Goal: Transaction & Acquisition: Purchase product/service

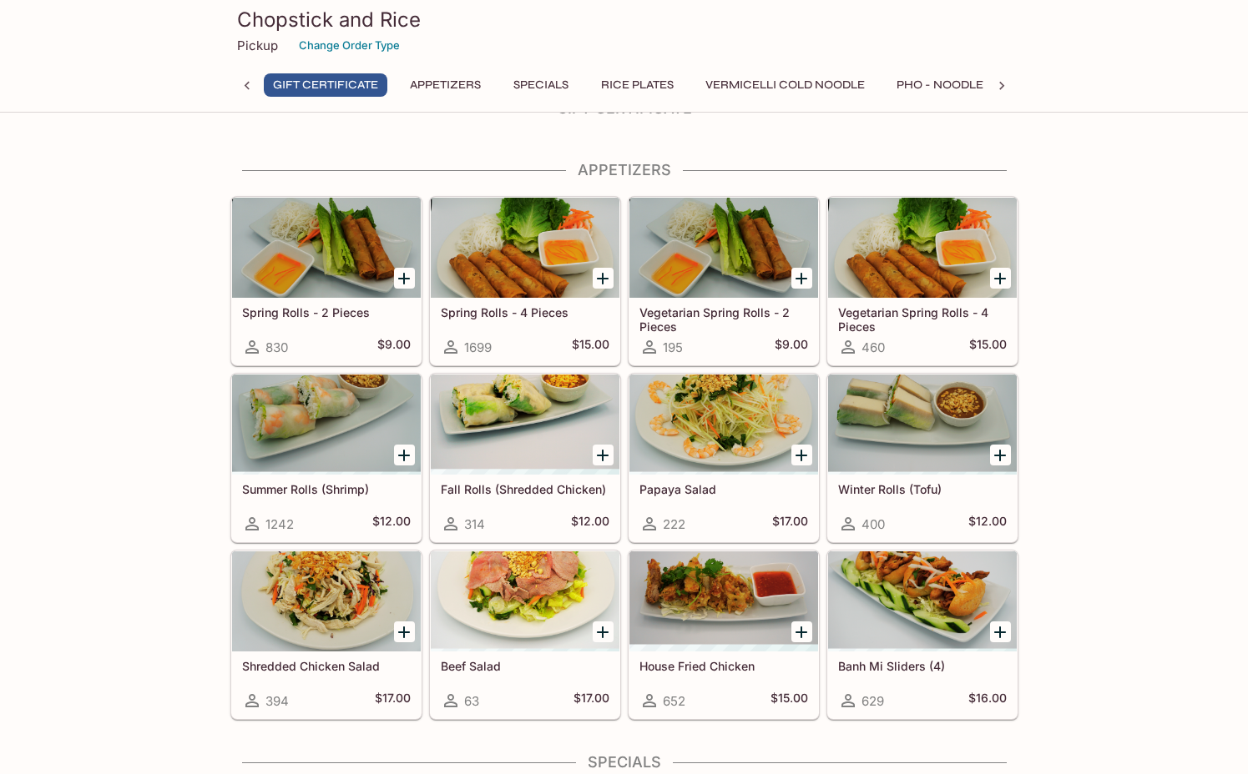
click at [471, 415] on div at bounding box center [525, 425] width 189 height 100
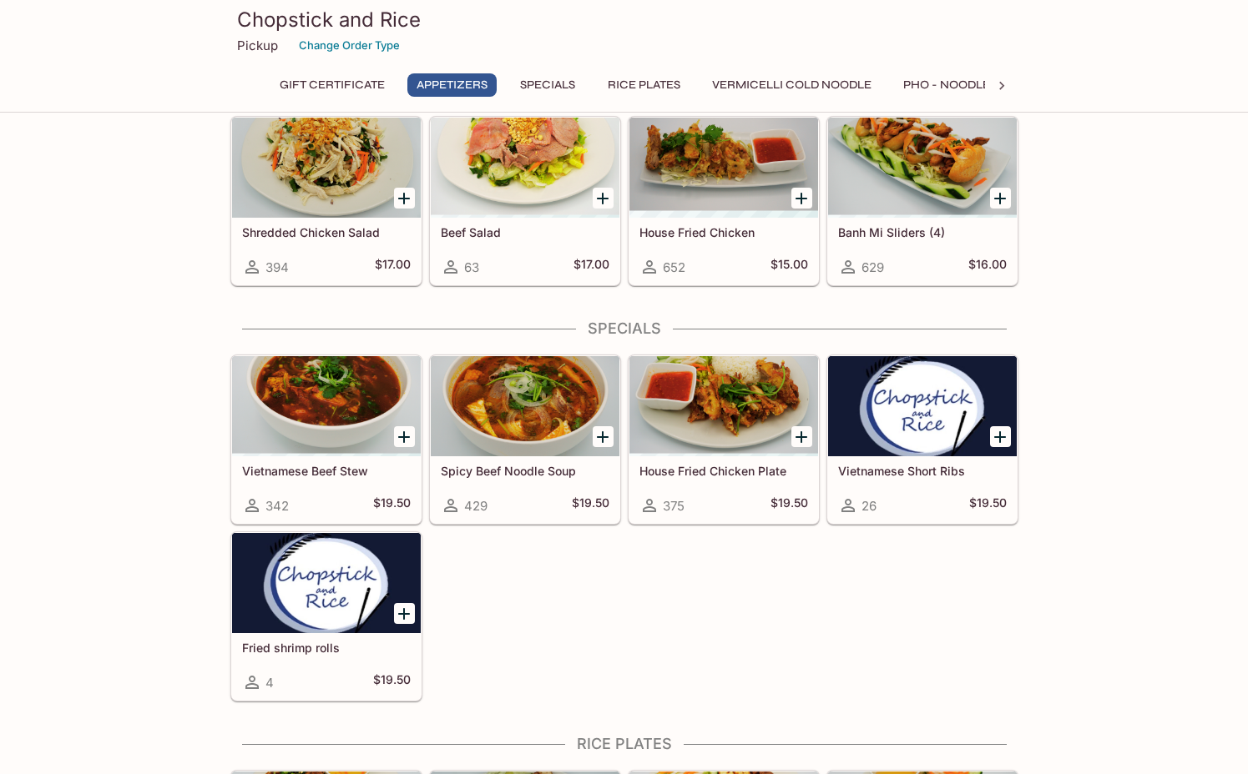
scroll to position [452, 0]
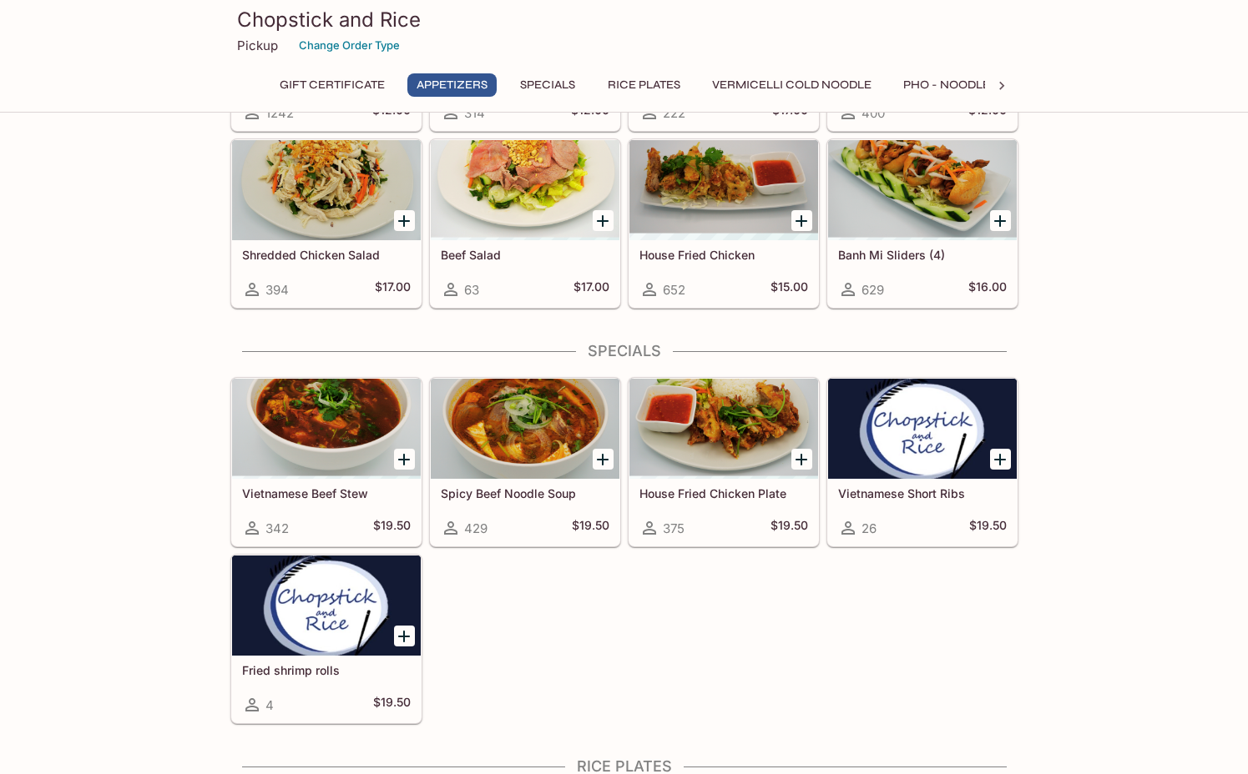
click at [498, 425] on div at bounding box center [525, 429] width 189 height 100
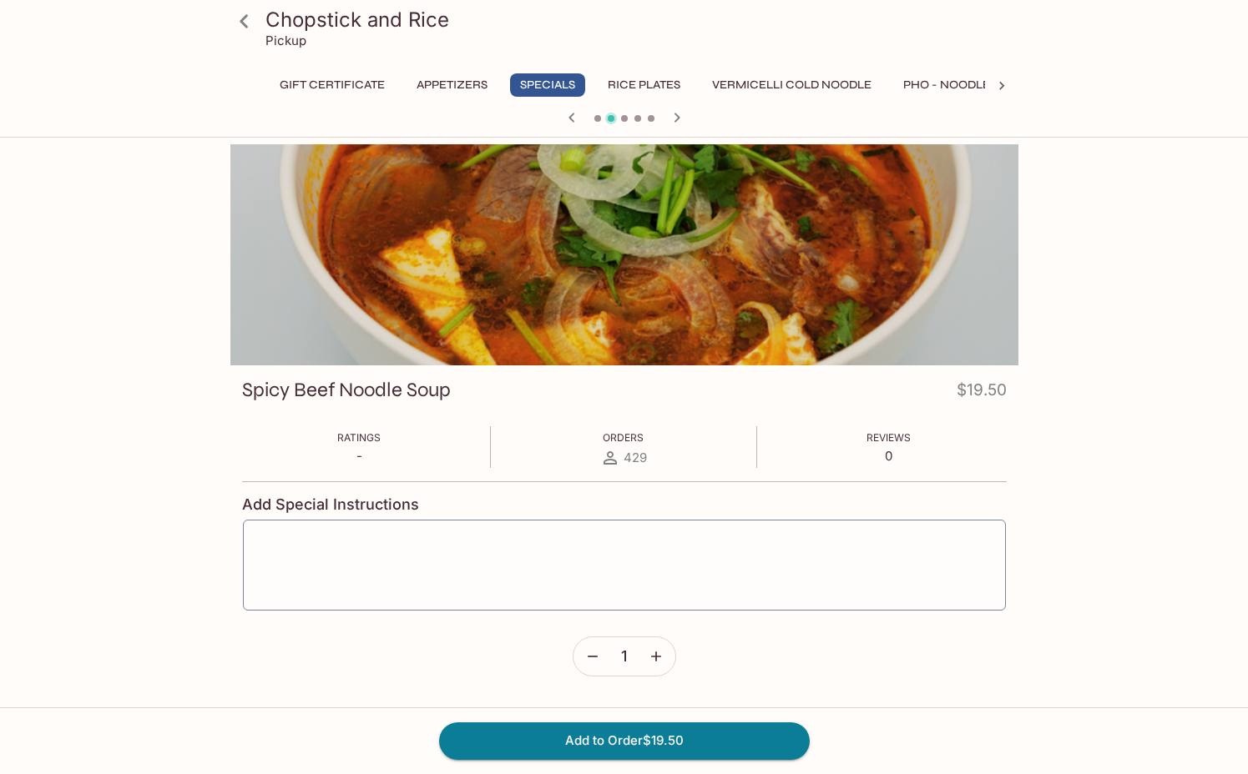
scroll to position [436, 0]
